Goal: Transaction & Acquisition: Purchase product/service

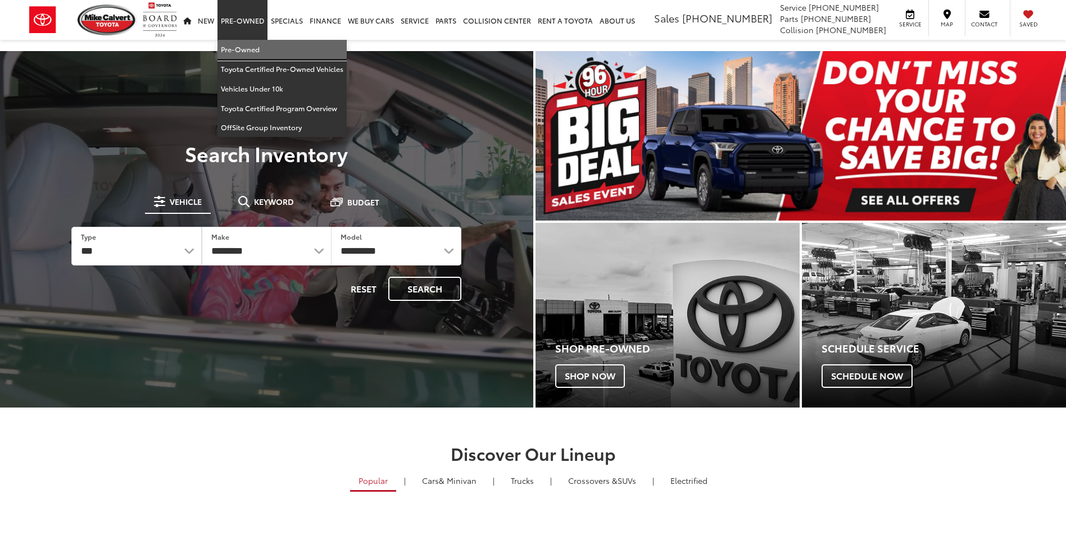
click at [262, 46] on link "Pre-Owned" at bounding box center [281, 50] width 129 height 20
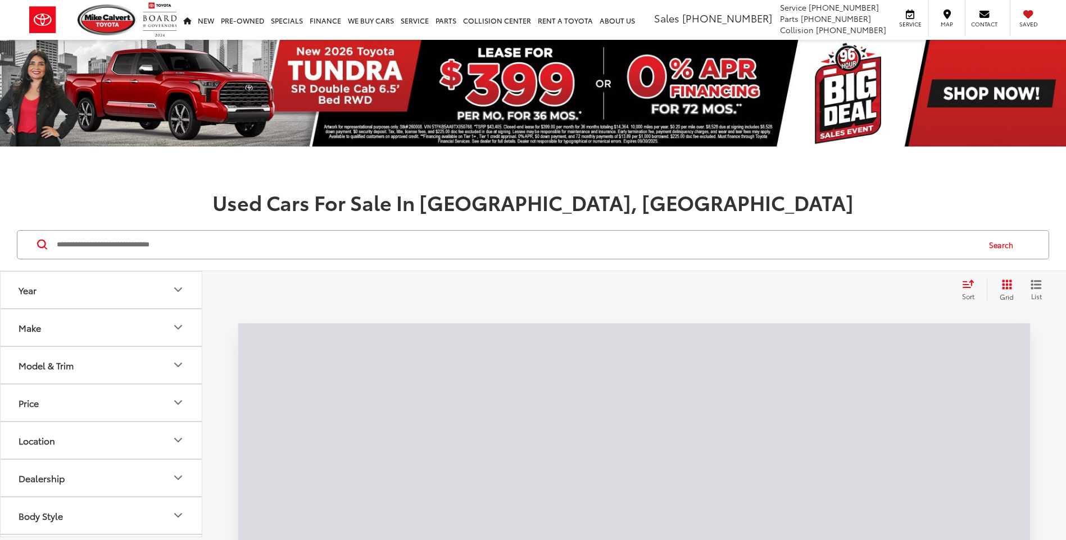
click at [324, 241] on input "Search by Make, Model, or Keyword" at bounding box center [517, 244] width 922 height 27
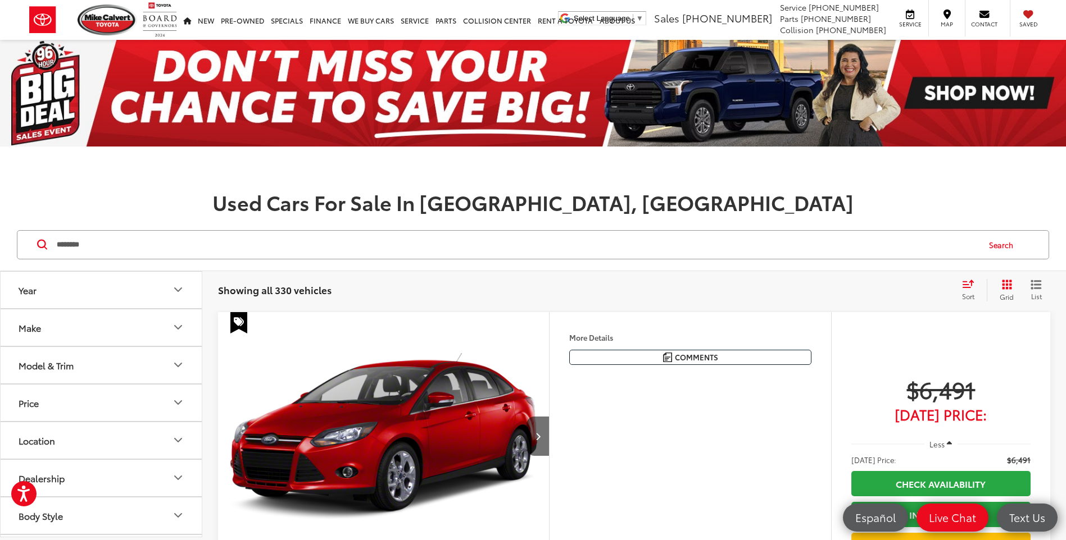
click at [330, 243] on input "********" at bounding box center [517, 244] width 922 height 27
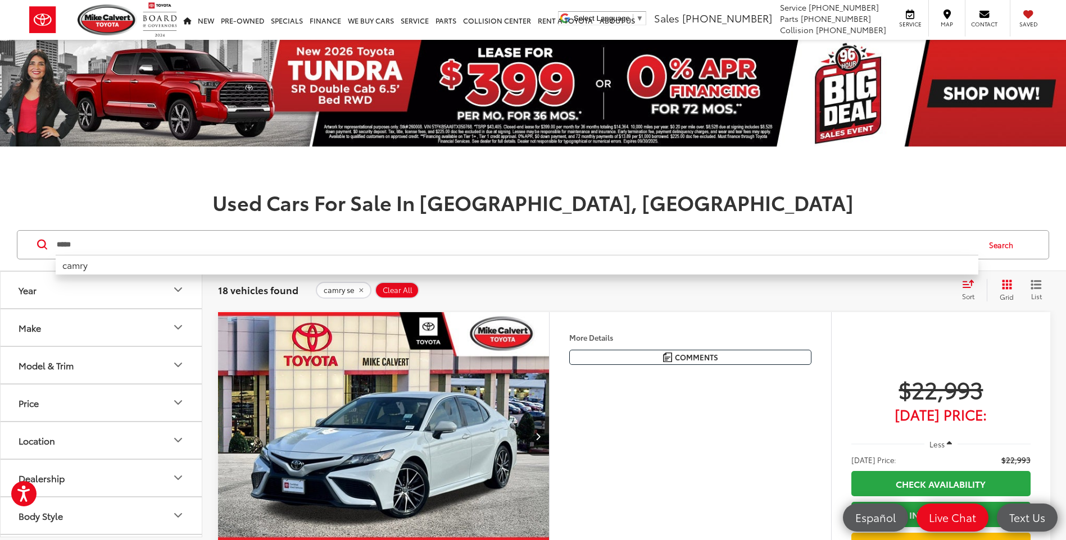
type input "*****"
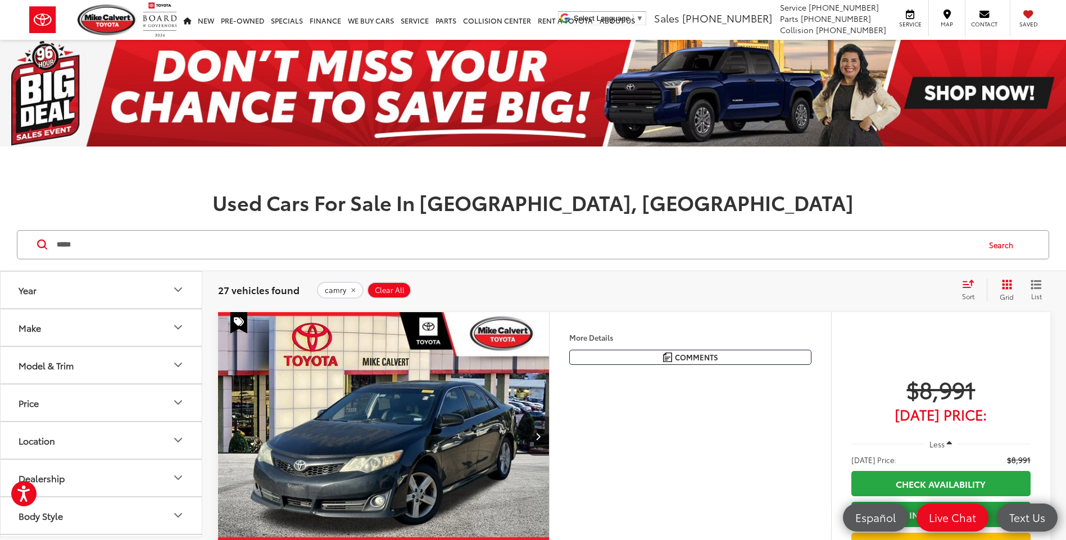
click at [155, 295] on button "Year" at bounding box center [102, 290] width 202 height 37
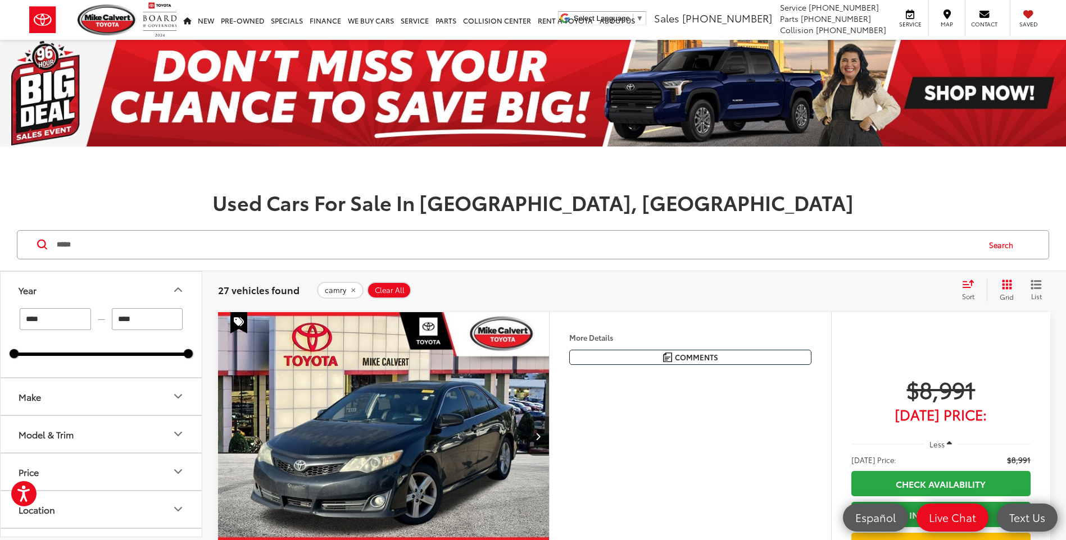
click at [42, 324] on input "****" at bounding box center [55, 319] width 71 height 22
type input "****"
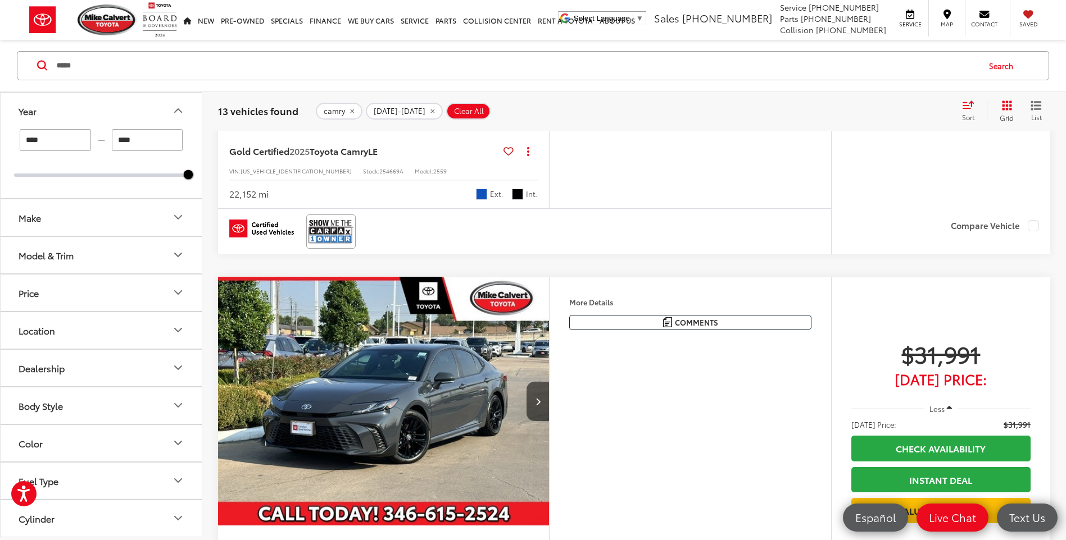
scroll to position [1404, 0]
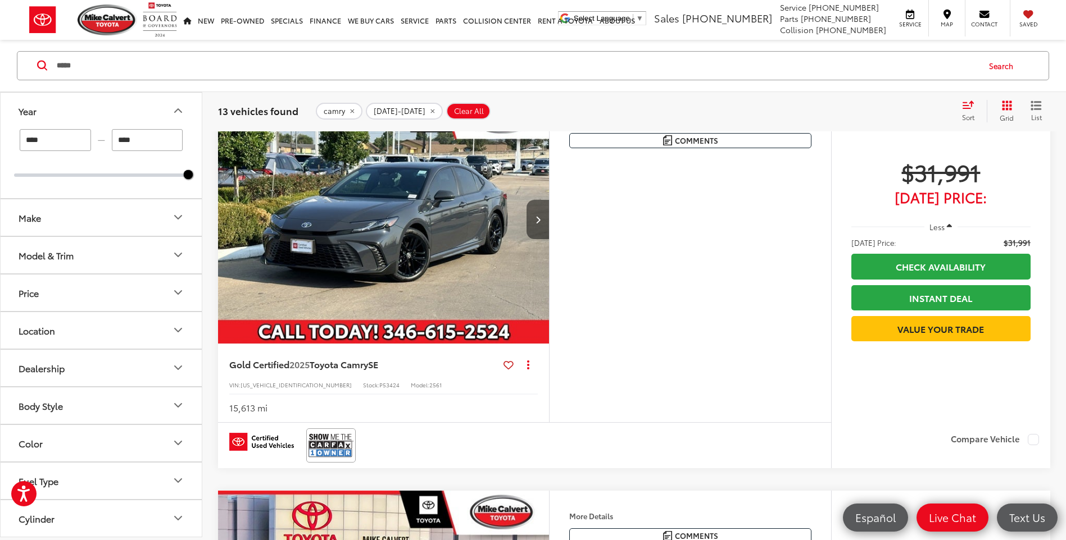
click at [538, 217] on icon "Next image" at bounding box center [537, 220] width 5 height 8
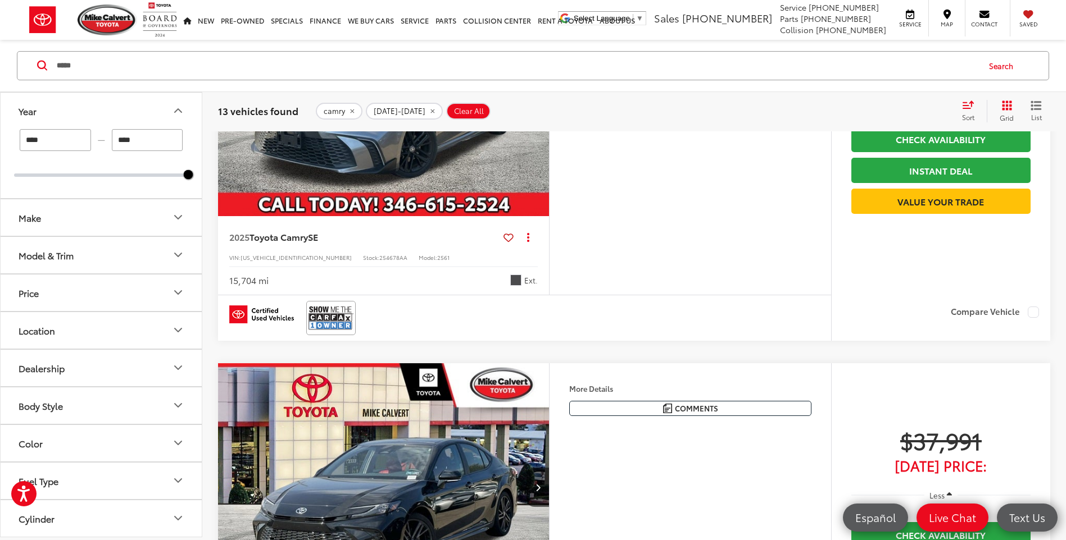
scroll to position [2528, 0]
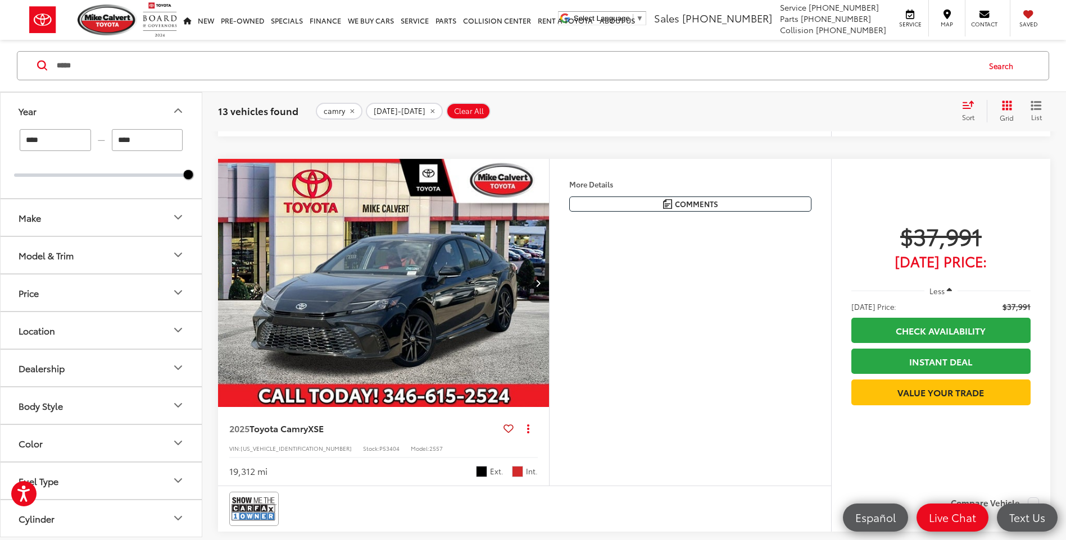
click at [537, 281] on icon "Next image" at bounding box center [537, 283] width 5 height 8
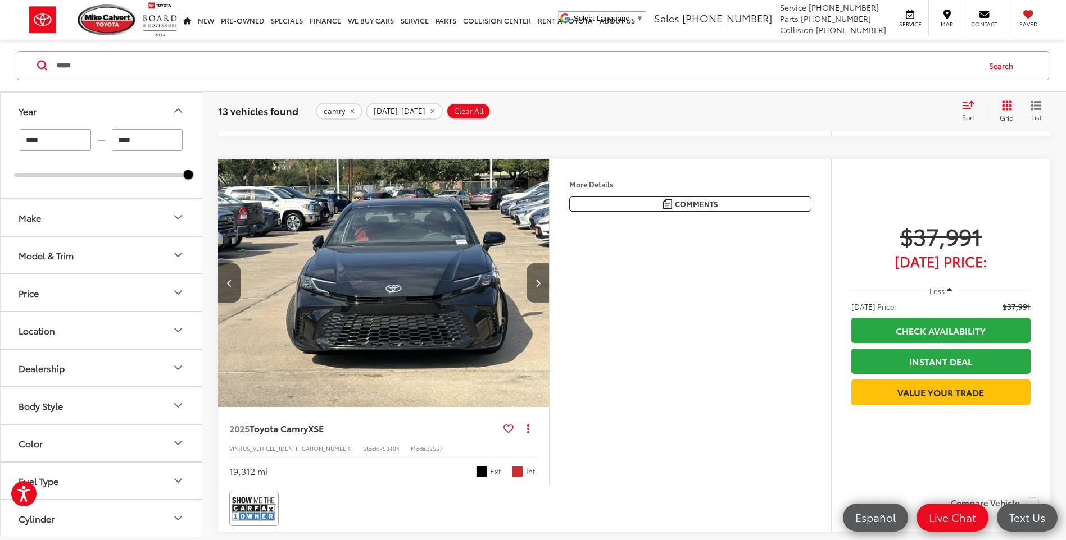
click at [537, 281] on icon "Next image" at bounding box center [537, 283] width 5 height 8
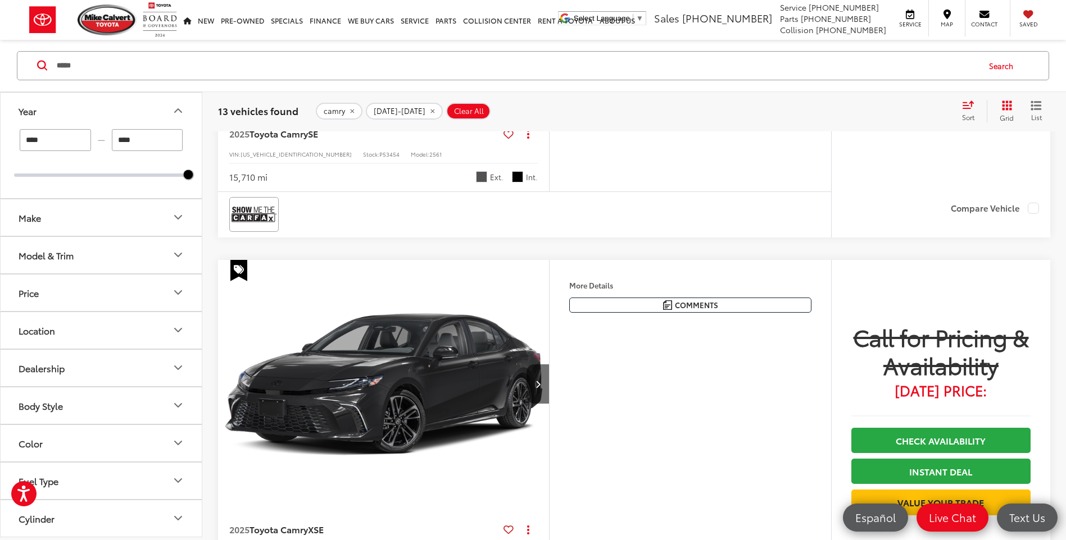
scroll to position [3989, 0]
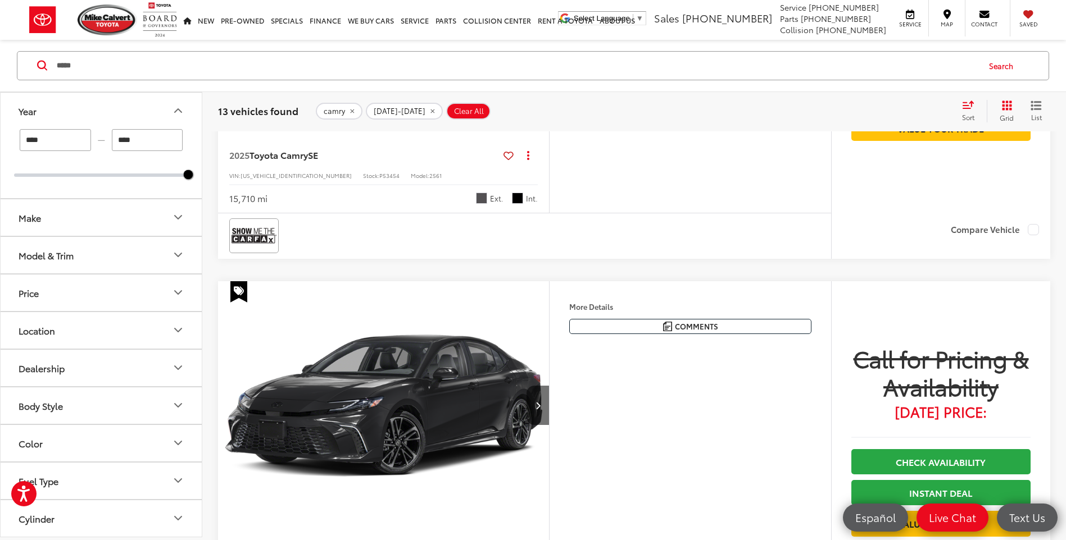
click at [444, 397] on img "2025 Toyota Camry XSE 0" at bounding box center [383, 405] width 333 height 249
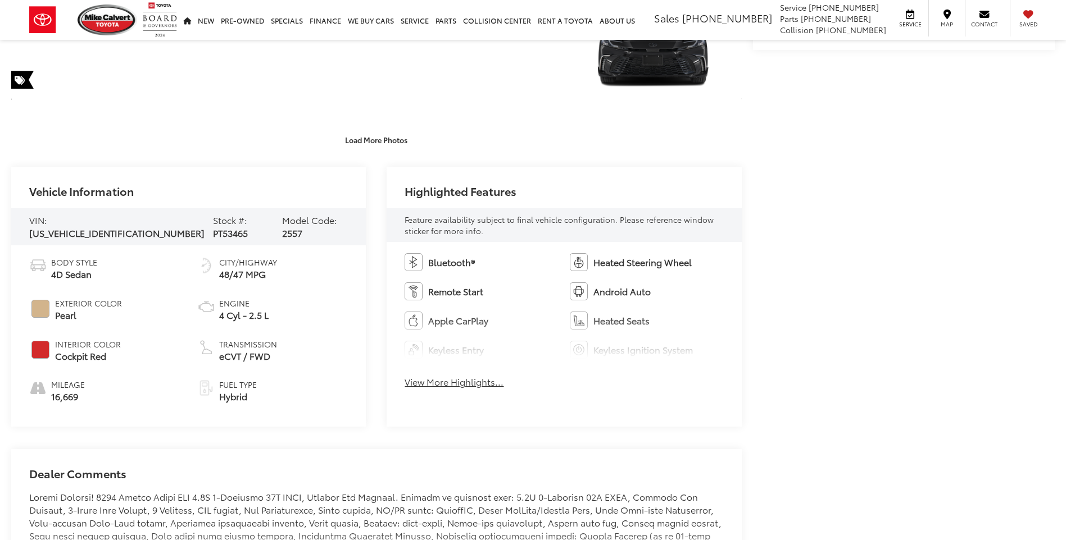
click at [457, 383] on button "View More Highlights..." at bounding box center [453, 382] width 99 height 13
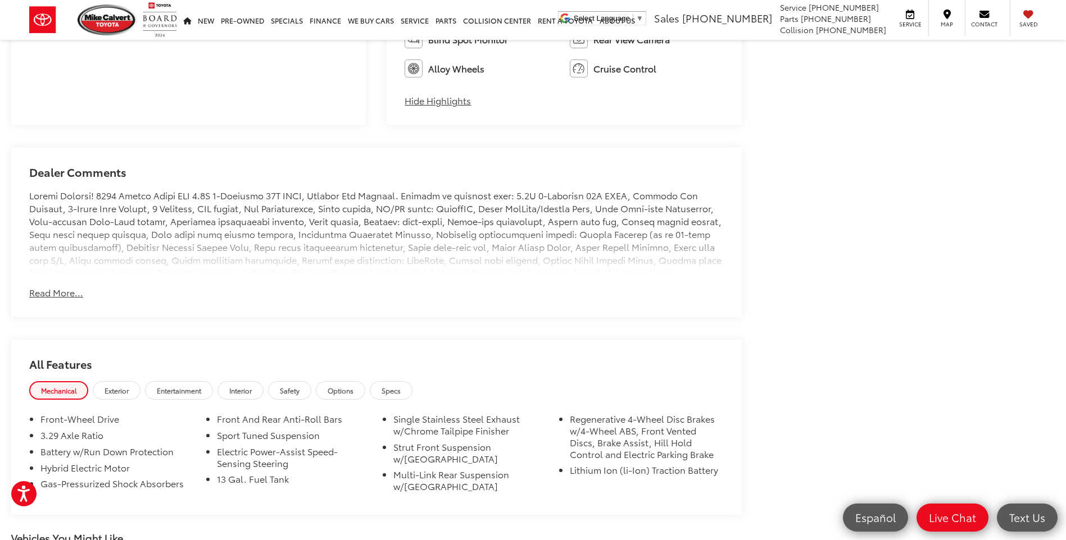
scroll to position [843, 0]
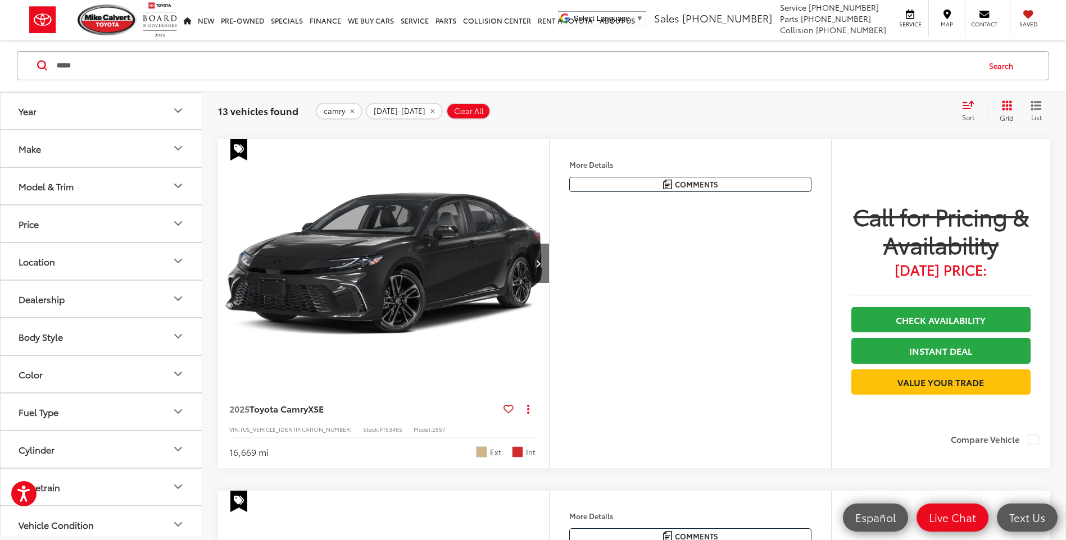
scroll to position [4315, 0]
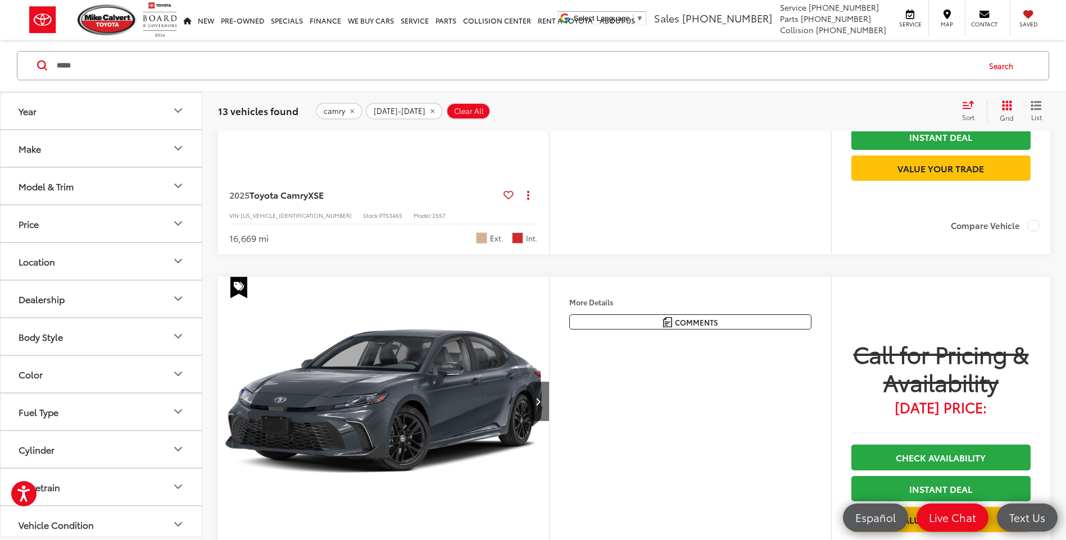
click at [379, 220] on span "PT53465" at bounding box center [390, 215] width 23 height 8
copy span "PT53465"
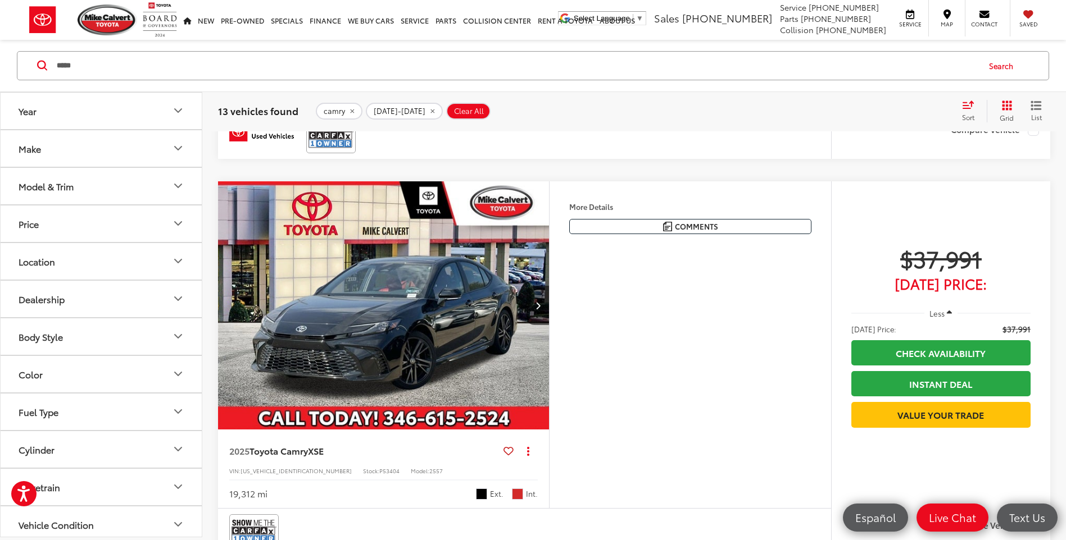
scroll to position [2629, 0]
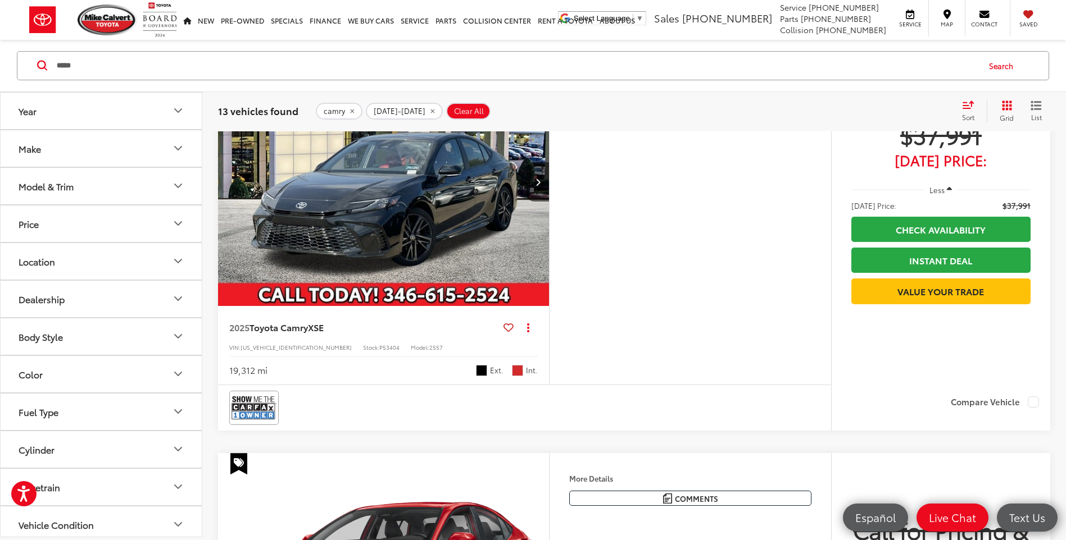
click at [379, 344] on span "P53404" at bounding box center [389, 347] width 20 height 8
copy span "P53404"
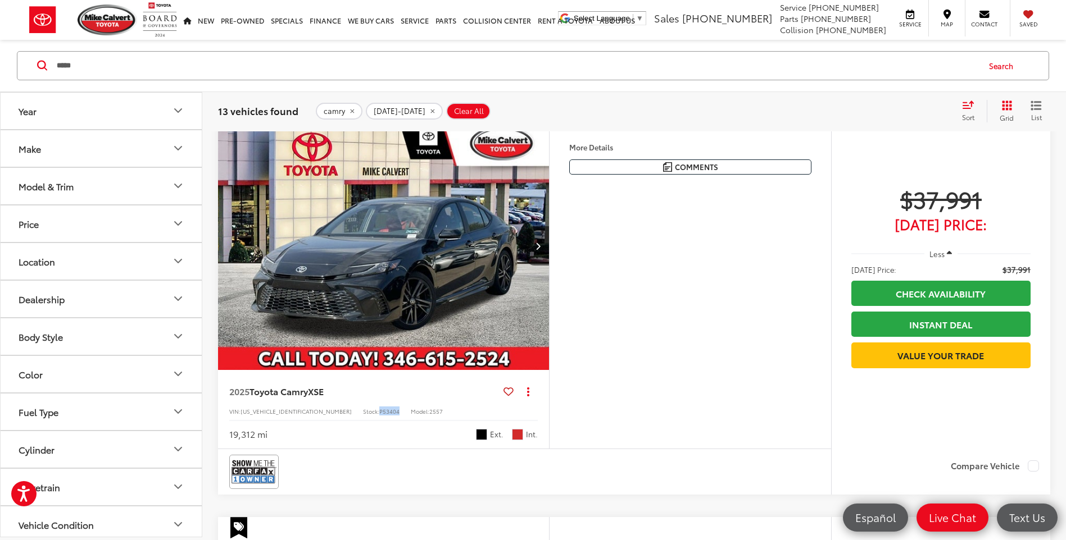
scroll to position [2348, 0]
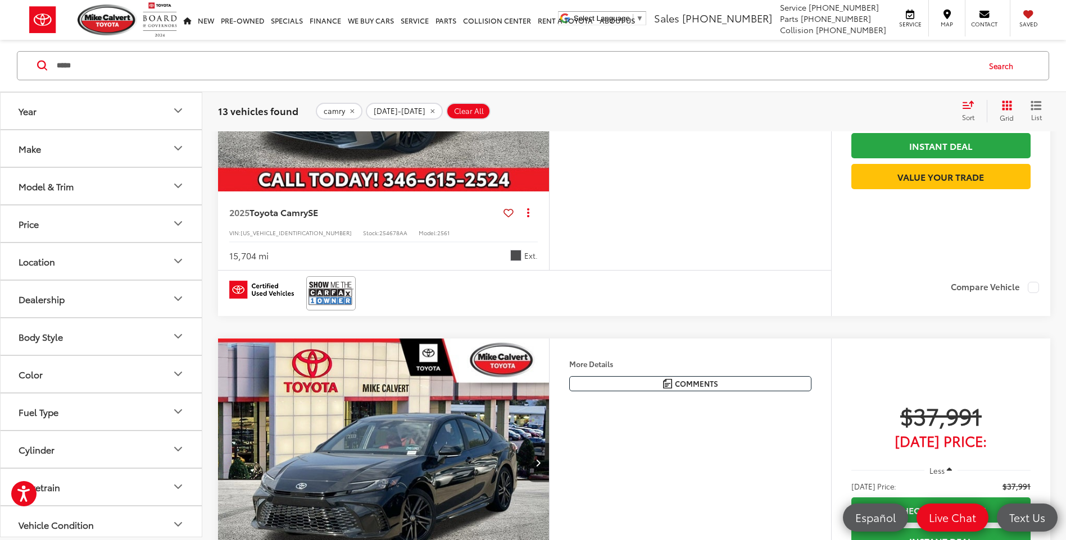
click at [151, 48] on div "***** ***** Search" at bounding box center [533, 66] width 1066 height 52
click at [125, 60] on input "*****" at bounding box center [517, 65] width 922 height 27
paste input "*"
type input "******"
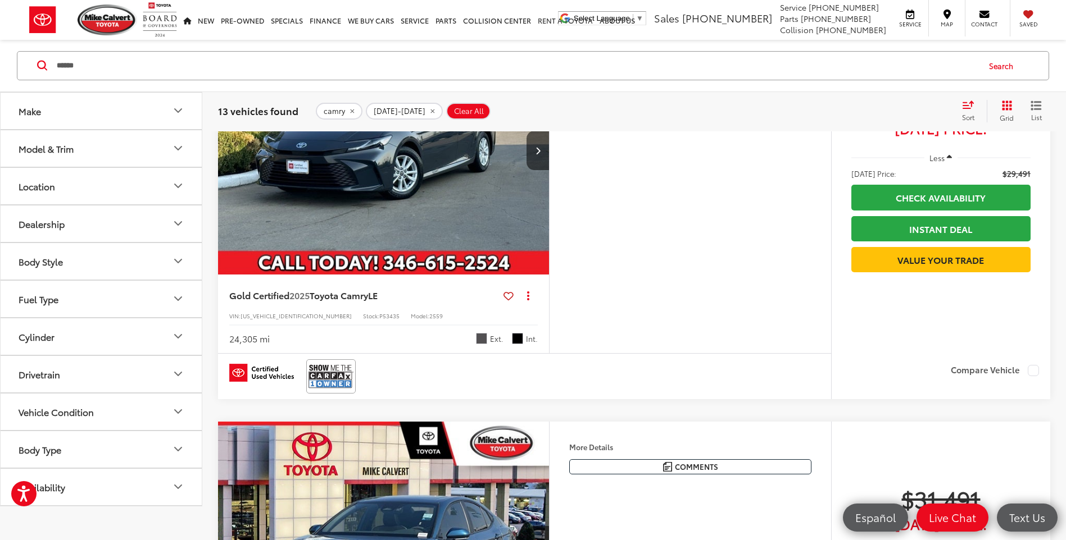
scroll to position [179, 0]
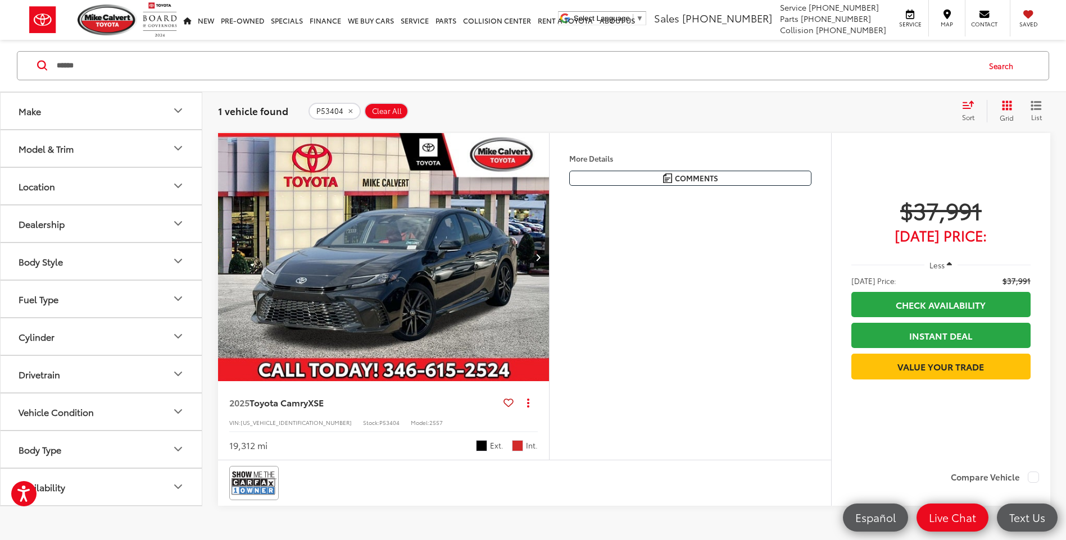
click at [499, 234] on img "2025 Toyota Camry XSE 0" at bounding box center [383, 257] width 333 height 249
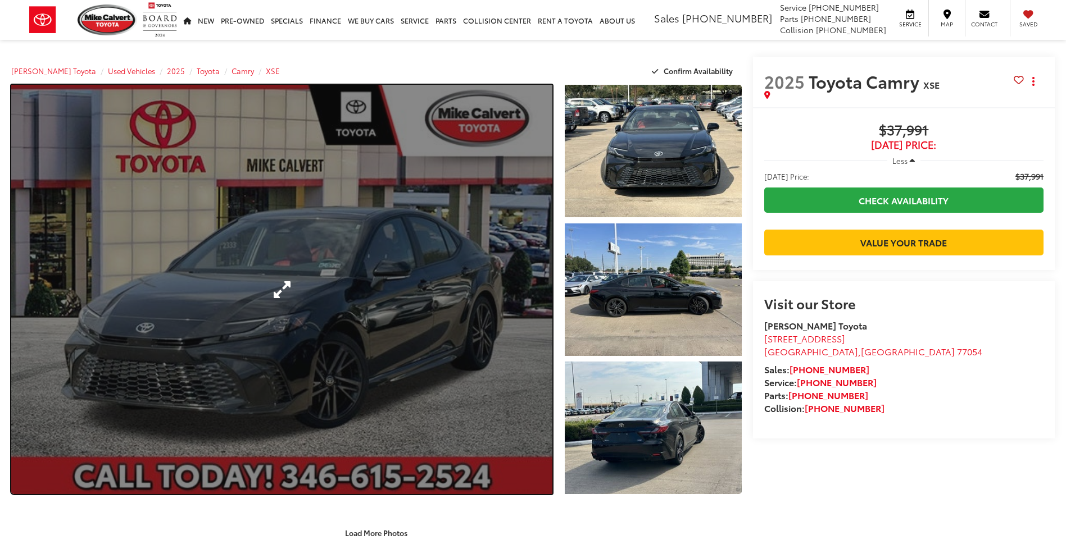
click at [425, 265] on link "Expand Photo 0" at bounding box center [281, 290] width 541 height 410
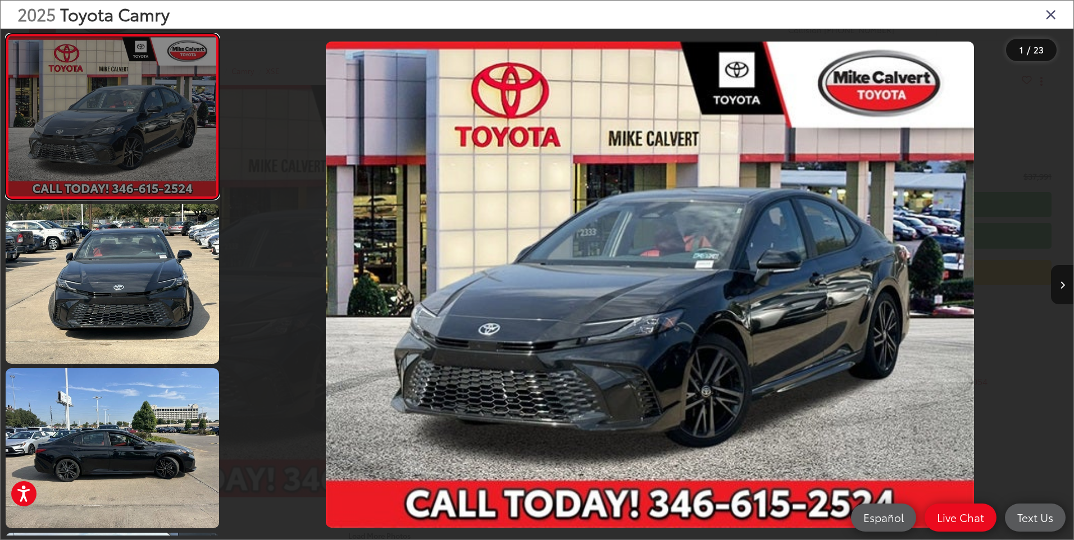
click at [165, 146] on link at bounding box center [112, 117] width 213 height 166
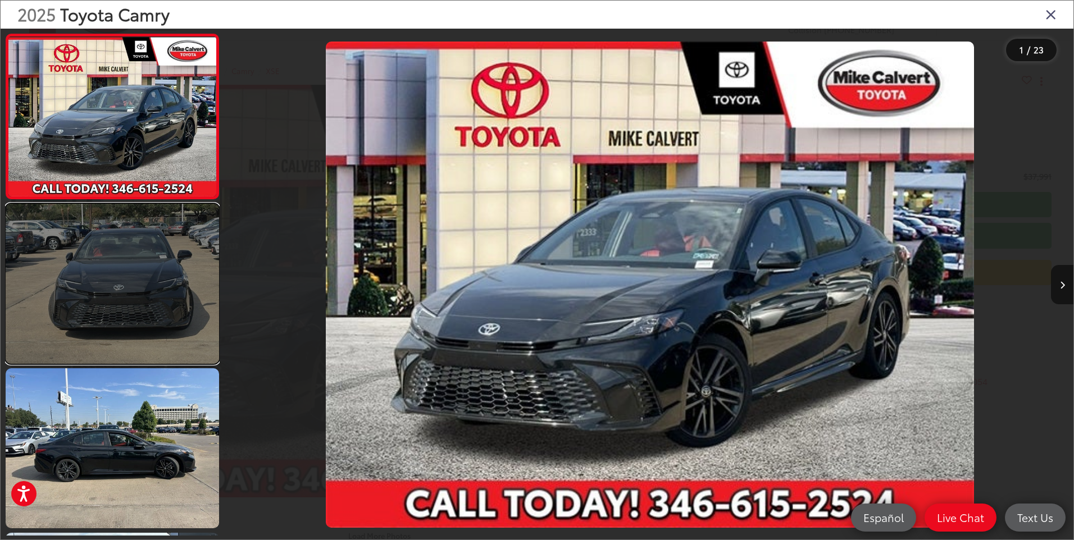
click at [133, 260] on link at bounding box center [112, 284] width 213 height 160
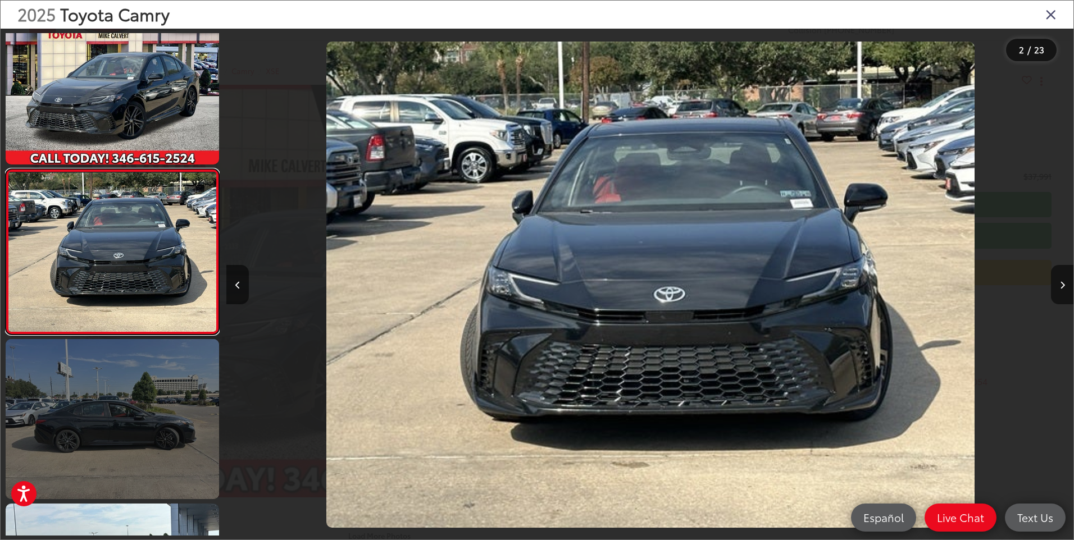
scroll to position [0, 847]
click at [179, 402] on link at bounding box center [112, 419] width 213 height 160
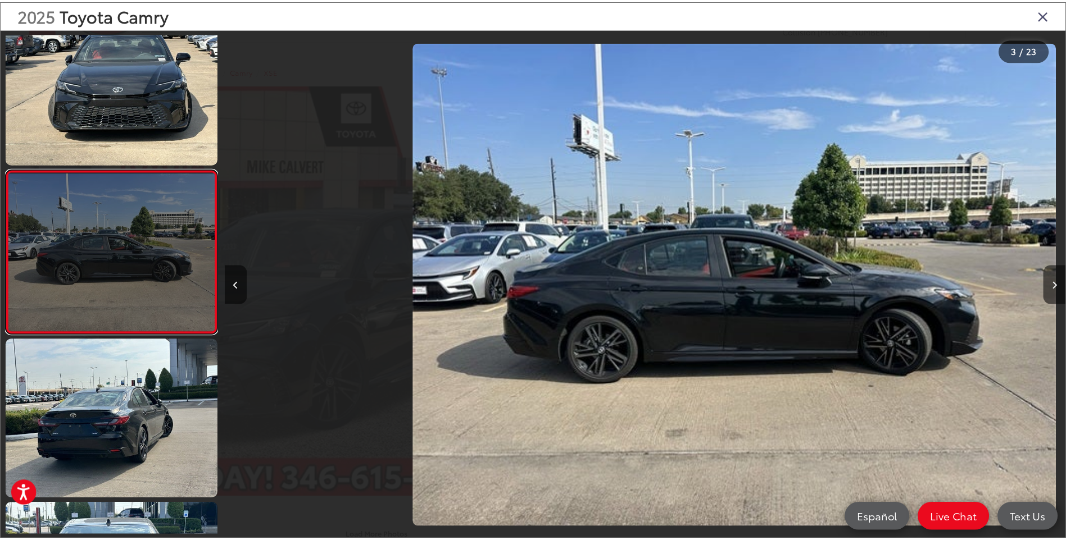
scroll to position [0, 1694]
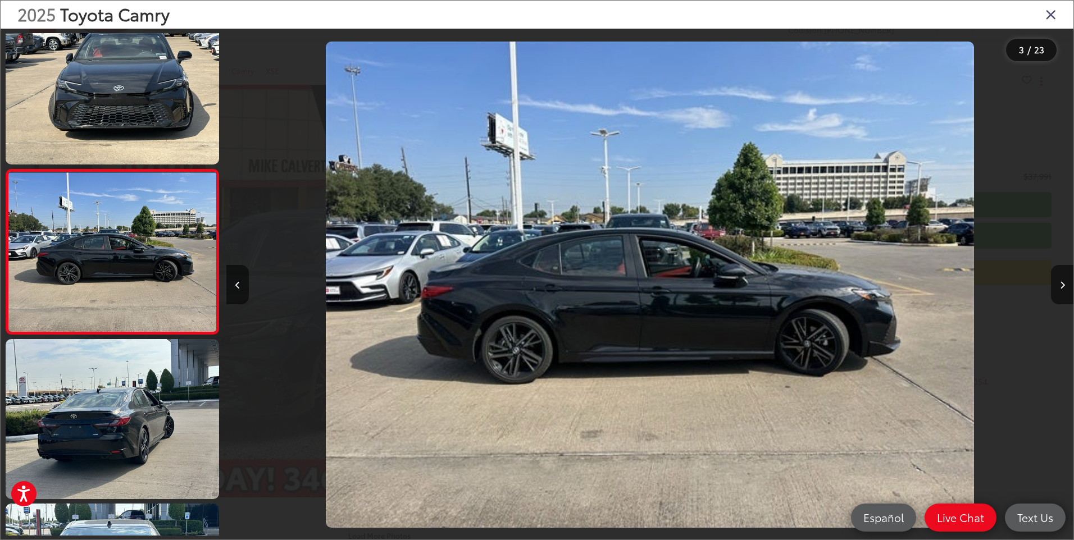
drag, startPoint x: 1062, startPoint y: 14, endPoint x: 1055, endPoint y: 15, distance: 6.8
click at [1056, 14] on div "2025 Toyota Camry" at bounding box center [537, 15] width 1073 height 28
click at [1055, 15] on icon "Close gallery" at bounding box center [1051, 14] width 11 height 15
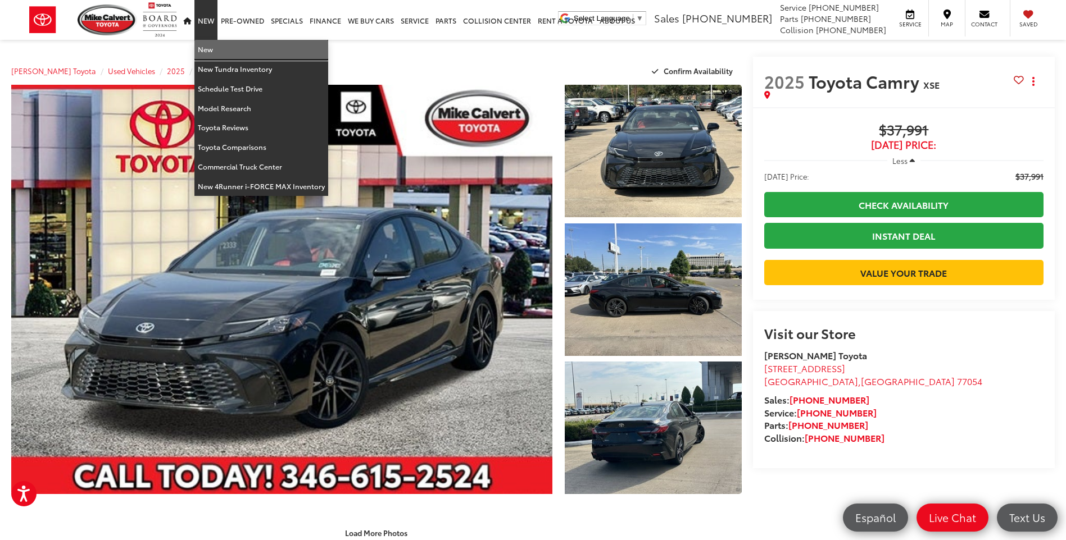
click at [211, 48] on link "New" at bounding box center [261, 50] width 134 height 20
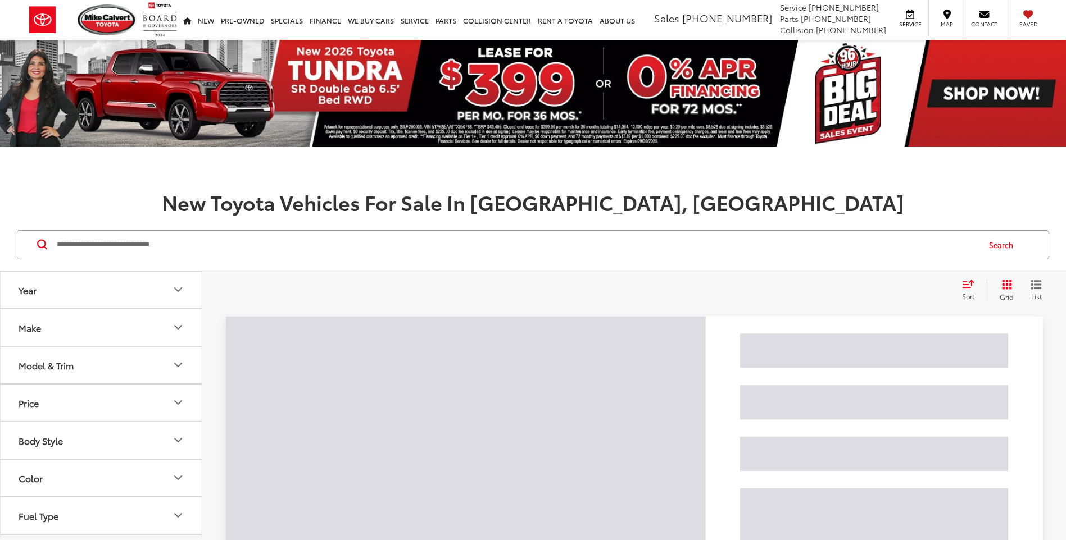
drag, startPoint x: 307, startPoint y: 239, endPoint x: 342, endPoint y: 242, distance: 34.4
click at [342, 242] on input "Search by Make, Model, or Keyword" at bounding box center [517, 244] width 922 height 27
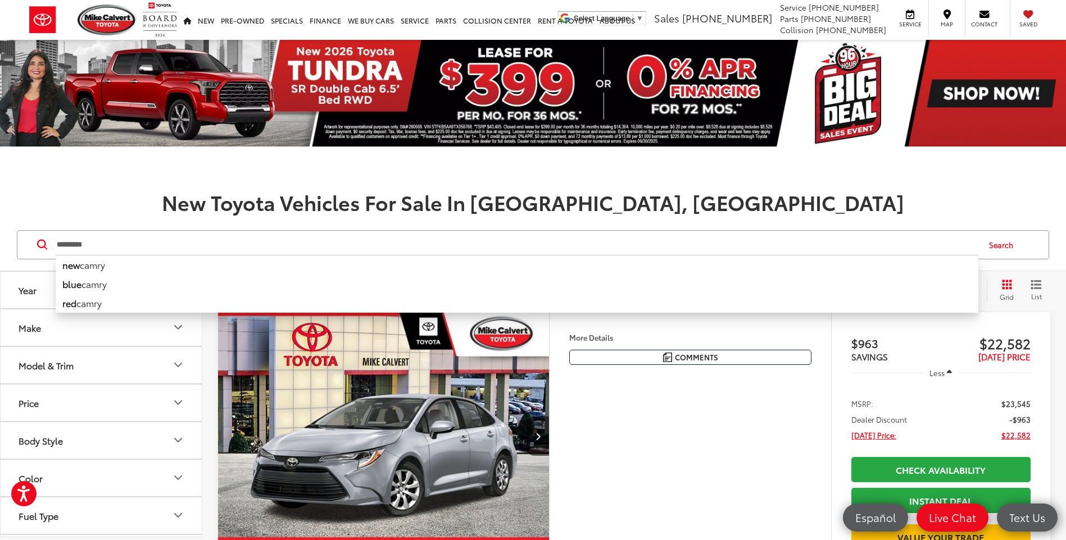
type input "*********"
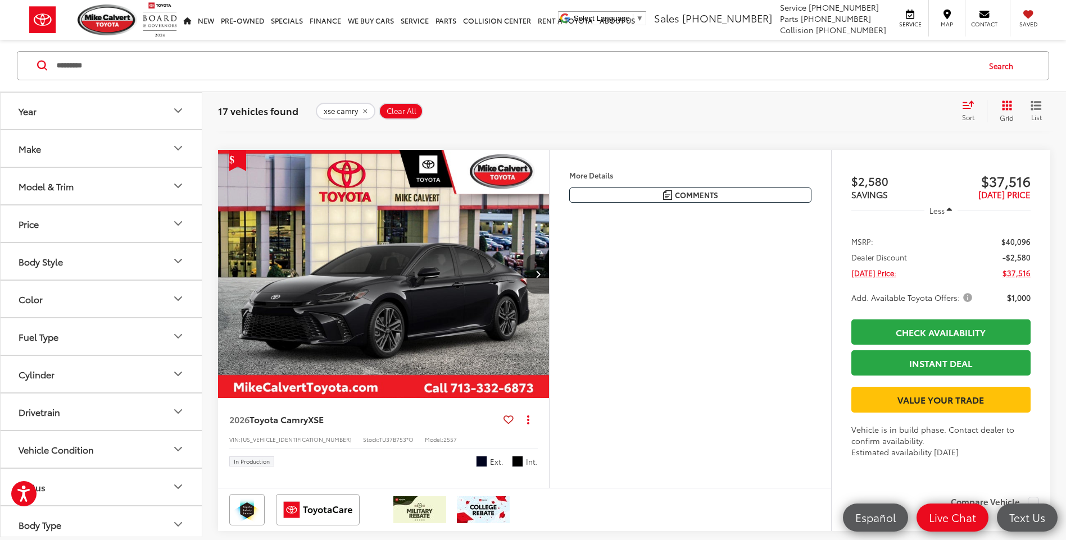
scroll to position [2360, 0]
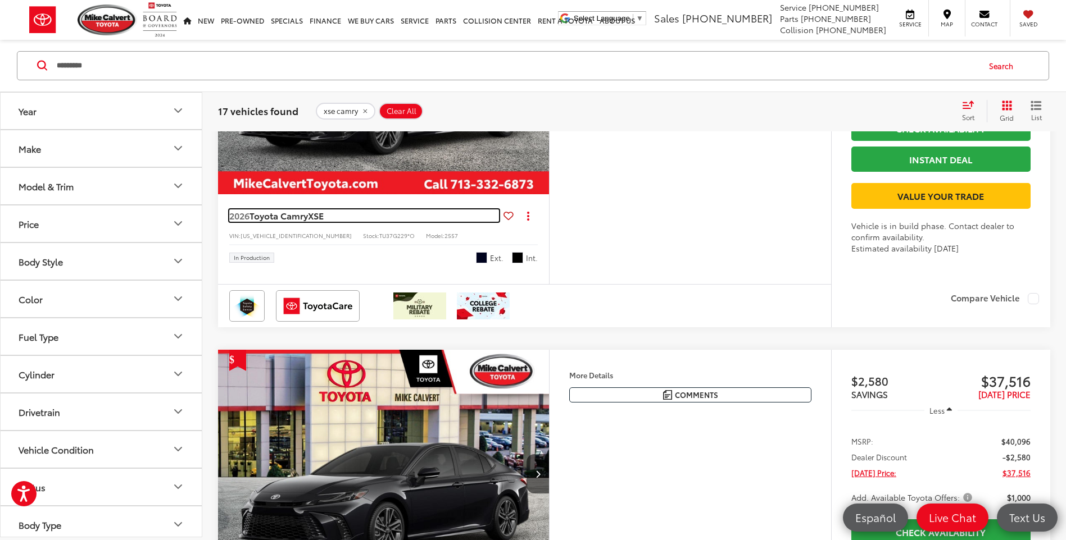
click at [308, 222] on span "Toyota Camry" at bounding box center [278, 215] width 58 height 13
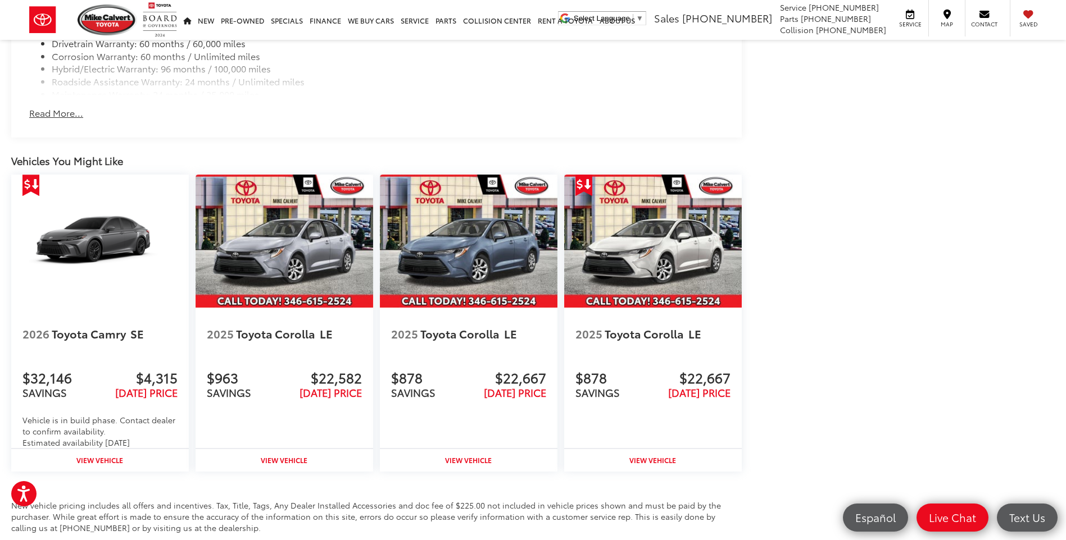
scroll to position [1669, 0]
